Goal: Transaction & Acquisition: Purchase product/service

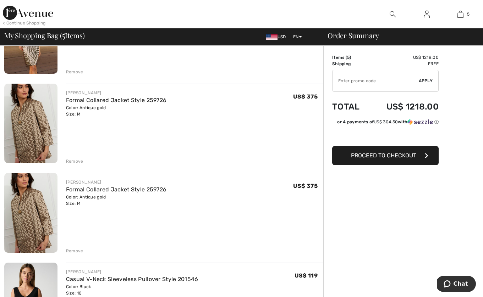
scroll to position [118, 0]
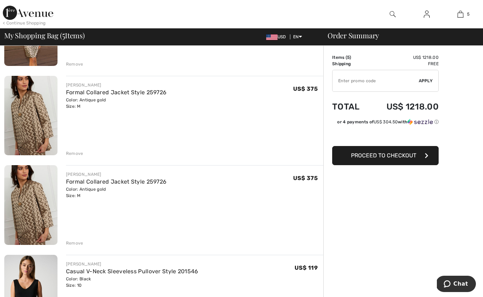
click at [73, 244] on div "Remove" at bounding box center [74, 243] width 17 height 6
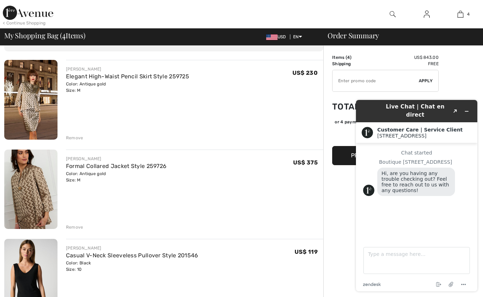
scroll to position [0, 0]
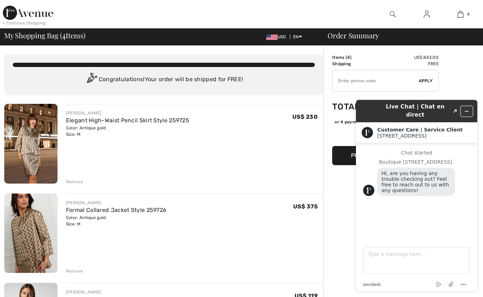
click at [467, 109] on icon "Minimize widget" at bounding box center [466, 111] width 5 height 5
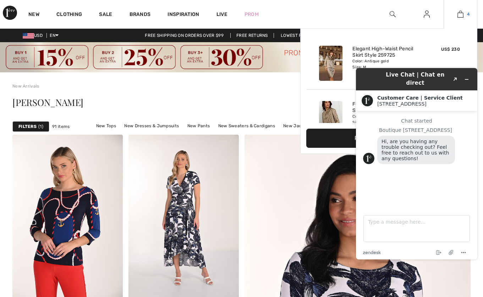
click at [460, 16] on img at bounding box center [460, 14] width 6 height 9
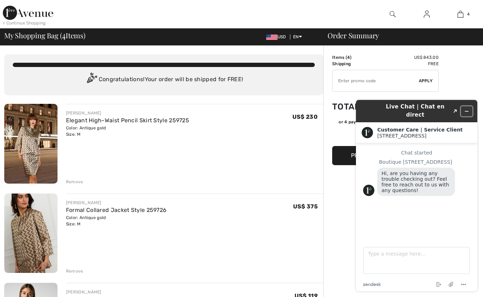
click at [465, 109] on icon "Minimize widget" at bounding box center [466, 111] width 5 height 5
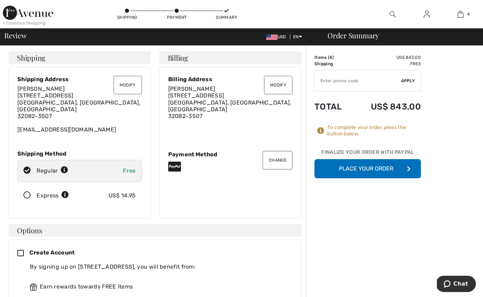
click at [366, 167] on button "Place Your Order" at bounding box center [367, 168] width 106 height 19
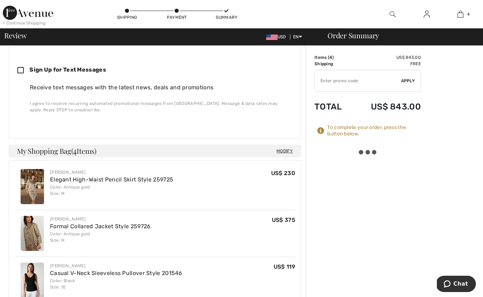
scroll to position [360, 0]
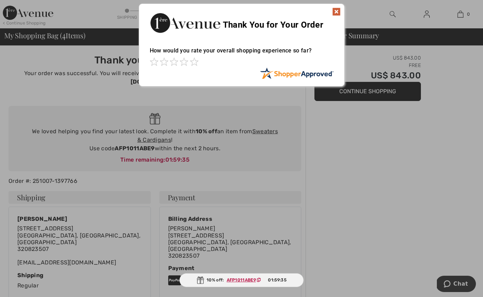
click at [334, 12] on img at bounding box center [336, 11] width 9 height 9
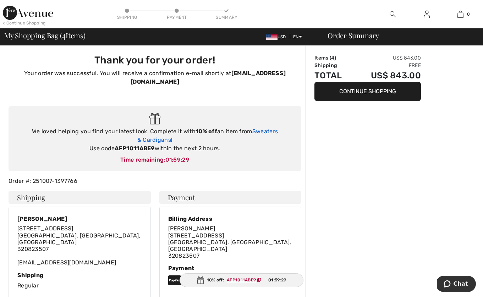
click at [269, 131] on link "Sweaters & Cardigans" at bounding box center [207, 135] width 140 height 15
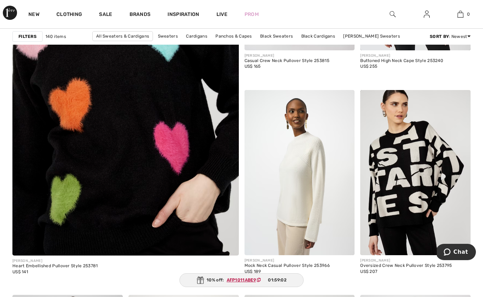
scroll to position [1892, 0]
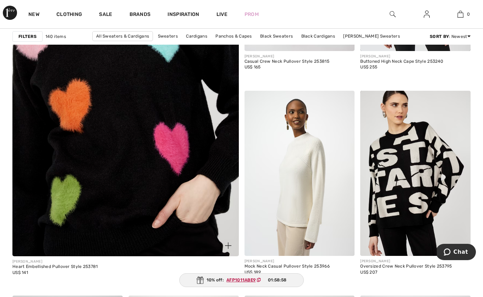
click at [110, 163] on img at bounding box center [125, 89] width 271 height 407
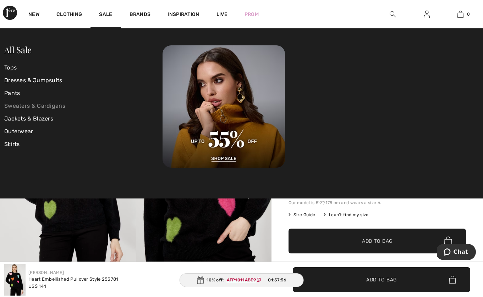
click at [29, 105] on link "Sweaters & Cardigans" at bounding box center [83, 106] width 158 height 13
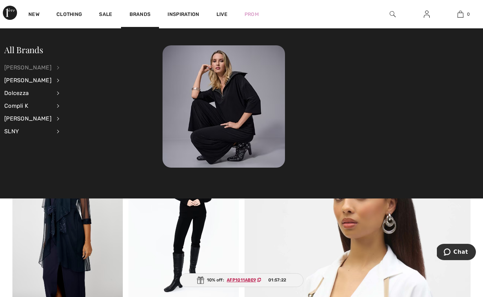
click at [43, 67] on div "[PERSON_NAME]" at bounding box center [27, 67] width 47 height 13
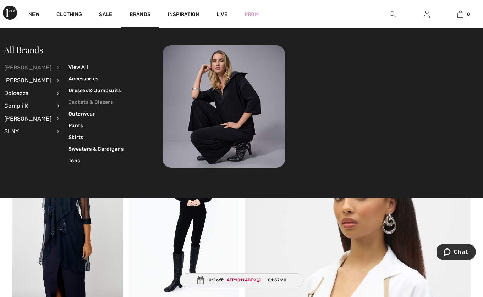
click at [78, 101] on link "Jackets & Blazers" at bounding box center [95, 102] width 55 height 12
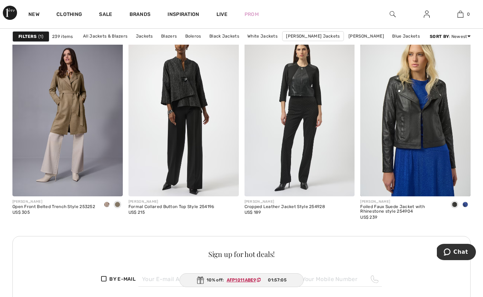
scroll to position [718, 0]
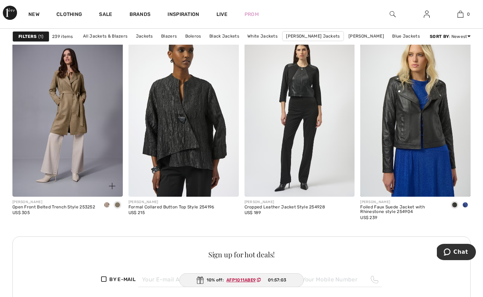
click at [117, 205] on span at bounding box center [118, 205] width 6 height 6
click at [106, 203] on span at bounding box center [107, 205] width 6 height 6
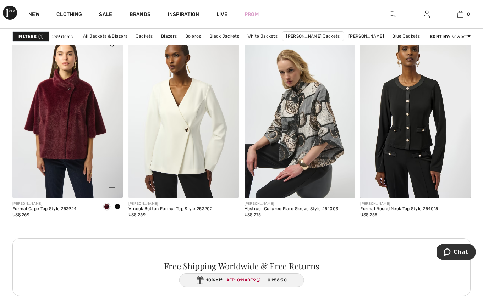
scroll to position [2354, 0]
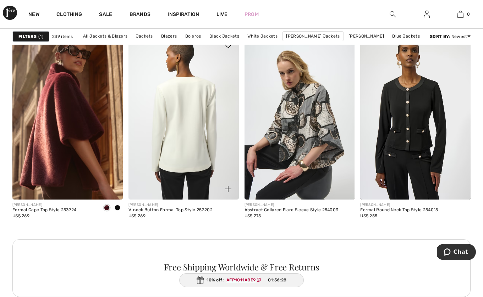
click at [185, 139] on img at bounding box center [183, 116] width 110 height 165
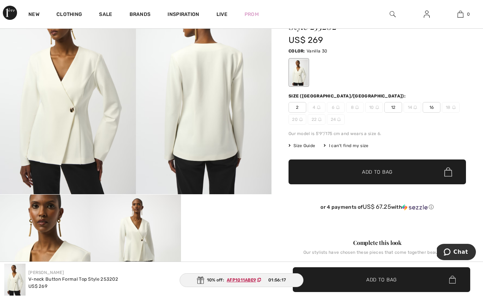
scroll to position [73, 0]
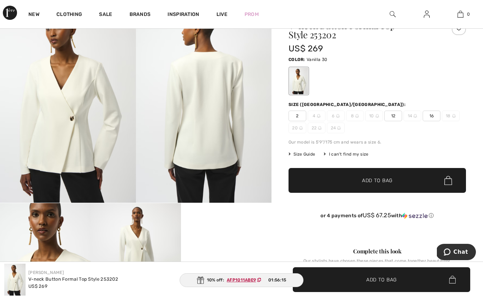
click at [392, 116] on span "12" at bounding box center [393, 116] width 18 height 11
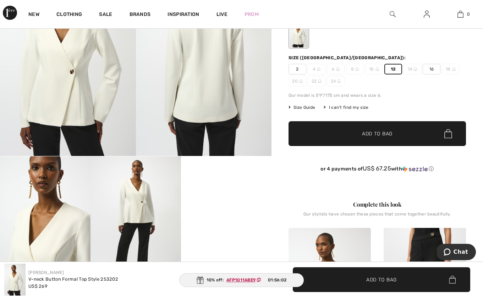
scroll to position [118, 0]
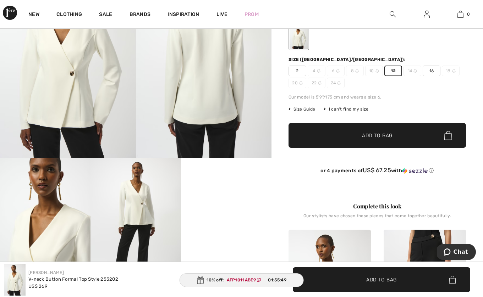
click at [386, 120] on div "V-neck Button Formal Top Style 253202 US$ 269 Color: Vanilla 30 Size (CA/[GEOGR…" at bounding box center [376, 80] width 177 height 209
click at [386, 130] on span "✔ Added to Bag Add to Bag" at bounding box center [376, 135] width 177 height 25
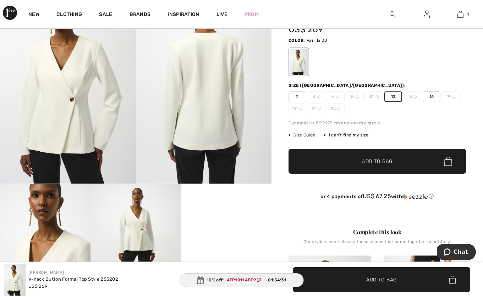
scroll to position [0, 0]
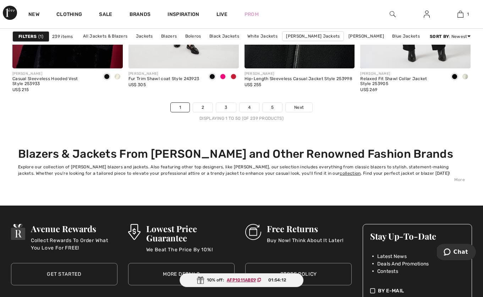
scroll to position [3178, 0]
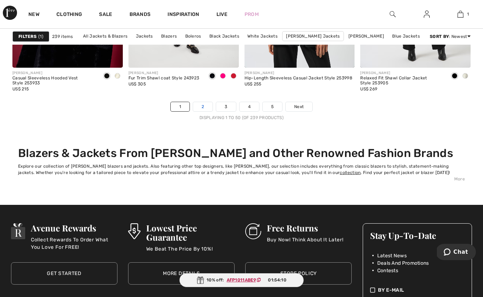
click at [203, 105] on link "2" at bounding box center [203, 106] width 20 height 9
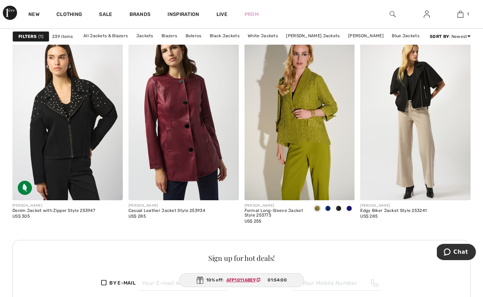
scroll to position [717, 0]
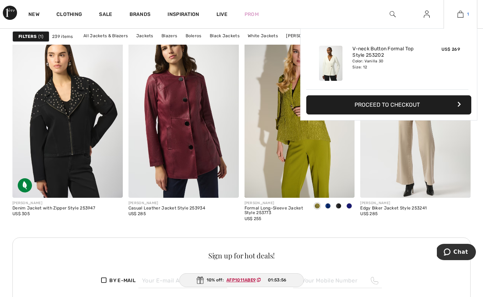
click at [462, 15] on img at bounding box center [460, 14] width 6 height 9
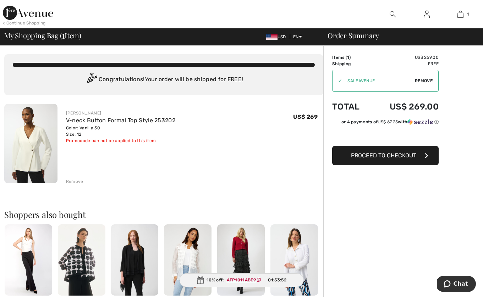
click at [418, 80] on span "Remove" at bounding box center [423, 81] width 18 height 6
click at [73, 182] on div "Remove" at bounding box center [74, 181] width 17 height 6
